Goal: Find specific page/section: Find specific page/section

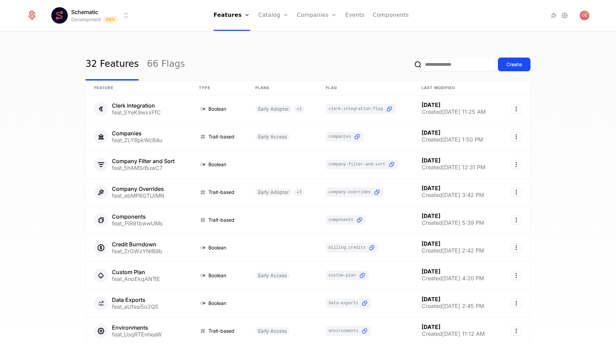
click at [406, 19] on nav "Features Features Flags Catalog Plans Add Ons Credits Configuration Companies C…" at bounding box center [312, 15] width 352 height 31
click at [399, 17] on link "Components" at bounding box center [391, 15] width 36 height 31
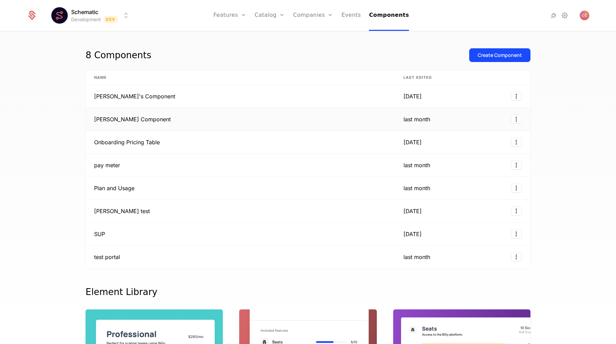
click at [232, 122] on td "[PERSON_NAME] Component" at bounding box center [241, 119] width 310 height 23
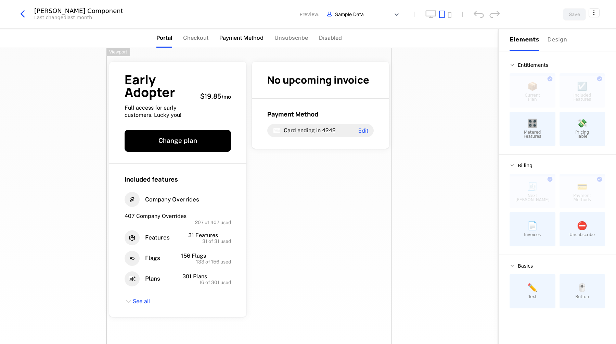
click at [235, 41] on span "Payment Method" at bounding box center [242, 38] width 44 height 8
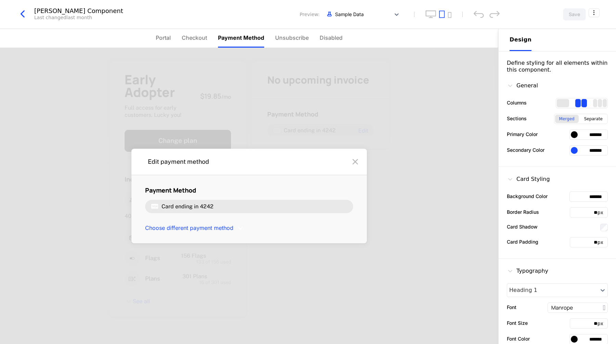
click at [356, 160] on icon at bounding box center [355, 161] width 11 height 11
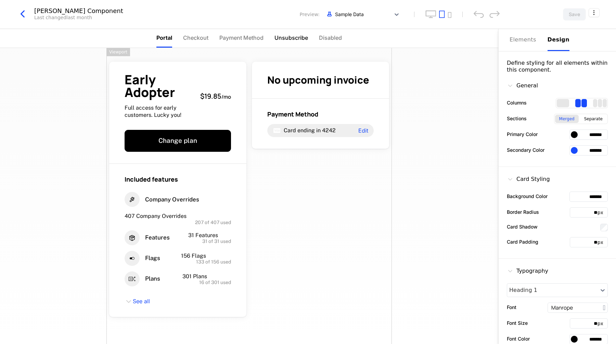
click at [302, 37] on span "Unsubscribe" at bounding box center [292, 38] width 34 height 8
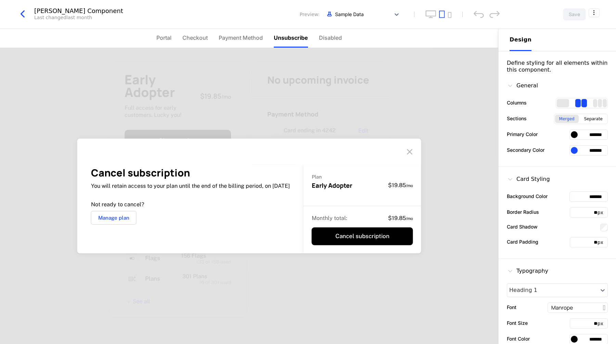
click at [413, 151] on icon at bounding box center [409, 151] width 11 height 11
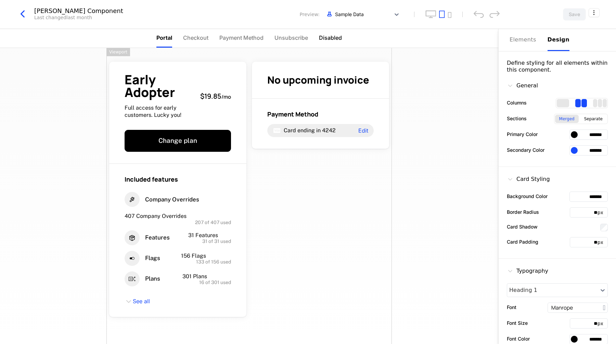
click at [325, 35] on span "Disabled" at bounding box center [330, 38] width 23 height 8
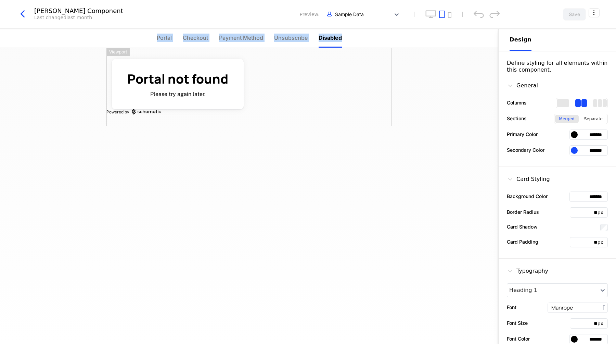
drag, startPoint x: 353, startPoint y: 36, endPoint x: 156, endPoint y: 36, distance: 196.9
click at [156, 36] on nav "Portal Checkout Payment Method Unsubscribe Disabled" at bounding box center [249, 38] width 499 height 19
copy ul "Portal Checkout Payment Method Unsubscribe Disabled"
